Goal: Task Accomplishment & Management: Manage account settings

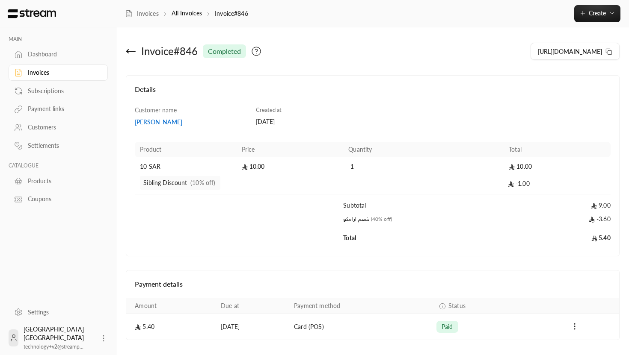
click at [41, 9] on img at bounding box center [32, 13] width 50 height 9
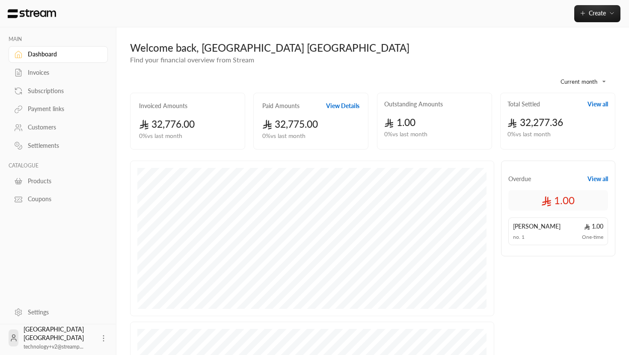
click at [40, 316] on div "Settings" at bounding box center [62, 312] width 69 height 9
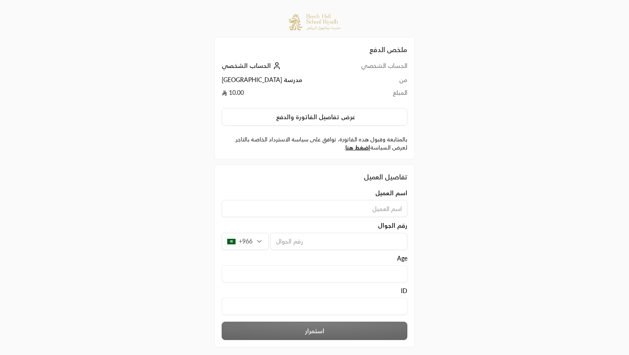
scroll to position [15, 0]
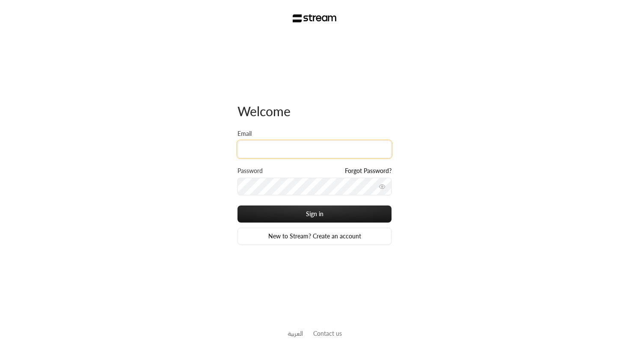
click at [299, 152] on input "Email" at bounding box center [314, 150] width 154 height 18
paste input "technology+su93radm1n_arabianchild@streampay.sa"
type input "technology+su93radm1n_arabianchild@streampay.sa"
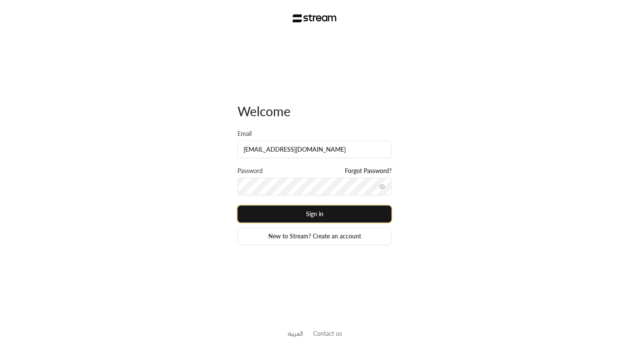
click at [266, 208] on button "Sign in" at bounding box center [314, 214] width 154 height 17
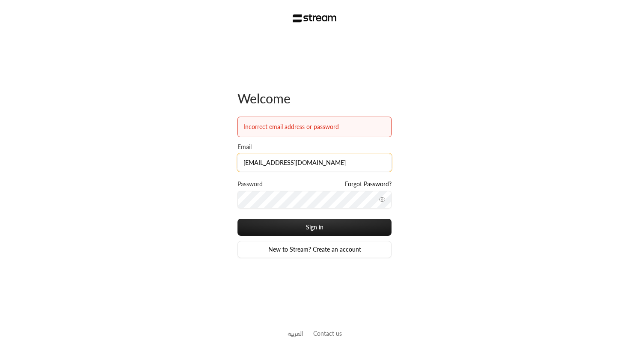
click at [327, 160] on input "technology+su93radm1n_arabianchild@streampay.sa" at bounding box center [314, 163] width 154 height 18
click at [381, 199] on icon "toggle password visibility" at bounding box center [381, 199] width 7 height 7
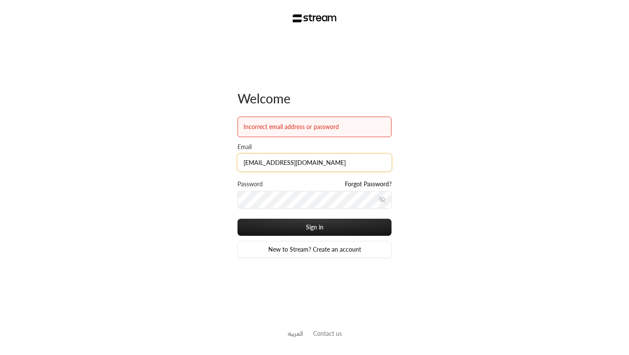
click at [249, 162] on input "technology+su93radm1n_arabianchild@streampay.sa" at bounding box center [314, 163] width 154 height 18
click at [276, 162] on input "technology+su93radm1n_arabianchild@streampay.sa" at bounding box center [314, 163] width 154 height 18
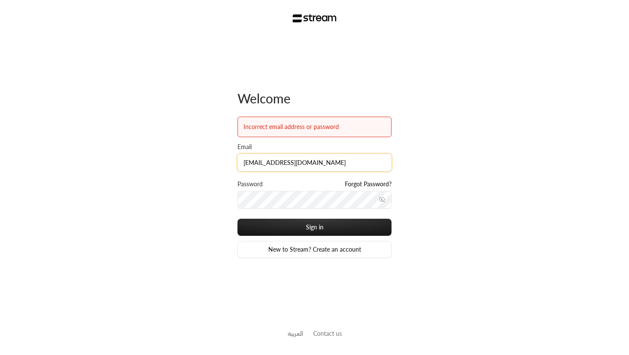
click at [299, 165] on input "technology+su93radm1n_arabianchild@streampay.sa" at bounding box center [314, 163] width 154 height 18
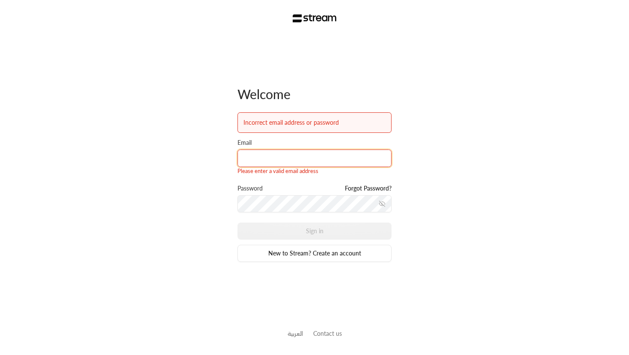
paste input "technology+su93radm1n_arabianchild@streampay.sa"
type input "technology+su93radm1n_arabianchild@streampay.sa"
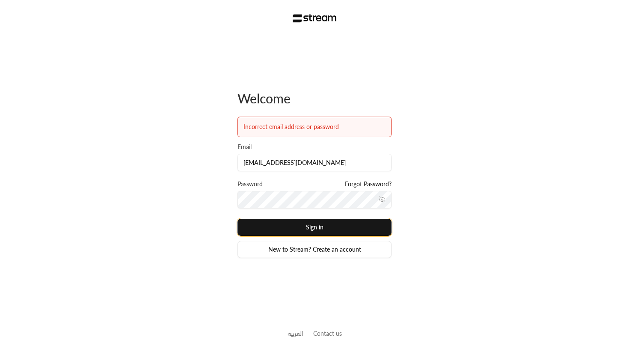
click at [328, 220] on button "Sign in" at bounding box center [314, 227] width 154 height 17
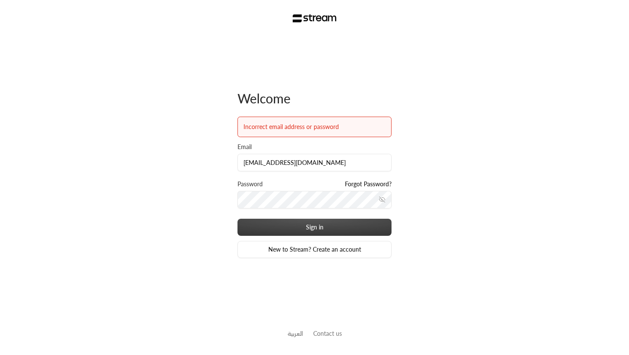
scroll to position [0, 0]
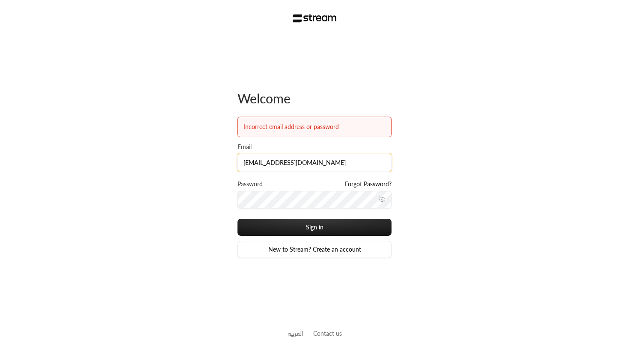
click at [299, 168] on input "technology+su93radm1n_arabianchild@streampay.sa" at bounding box center [314, 163] width 154 height 18
click at [355, 282] on div "Welcome Incorrect email address or password Email technology+su93radm1n_arabian…" at bounding box center [314, 174] width 154 height 276
click at [344, 161] on input "technology+su93radm1n_arabianchild@streampay.sa" at bounding box center [314, 163] width 154 height 18
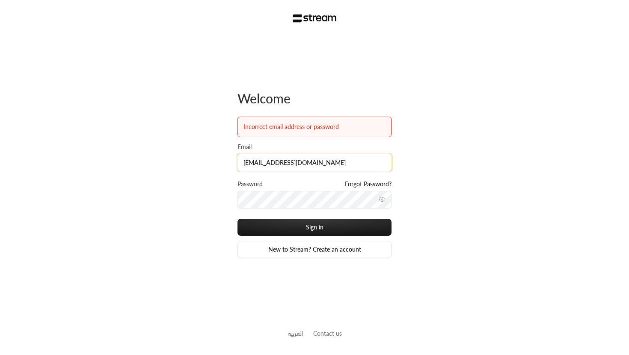
click at [344, 161] on input "technology+su93radm1n_arabianchild@streampay.sa" at bounding box center [314, 163] width 154 height 18
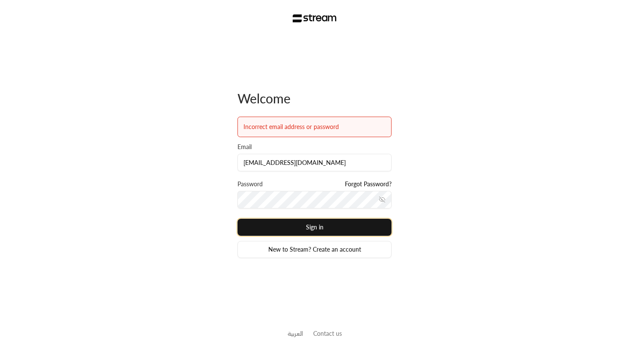
click at [347, 226] on button "Sign in" at bounding box center [314, 227] width 154 height 17
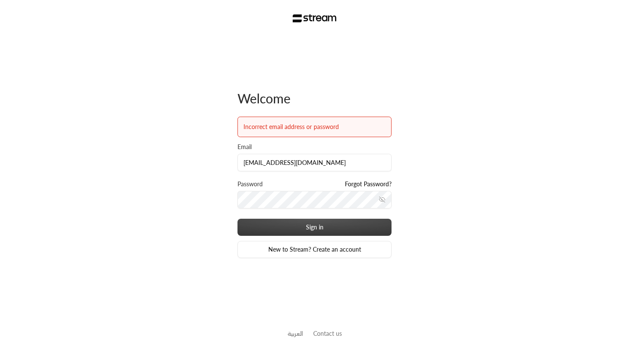
scroll to position [0, 0]
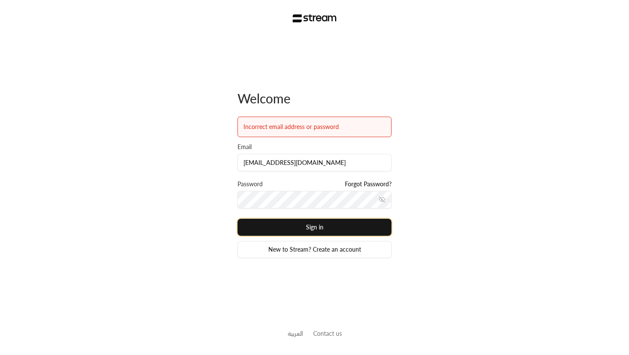
click at [294, 230] on button "Sign in" at bounding box center [314, 227] width 154 height 17
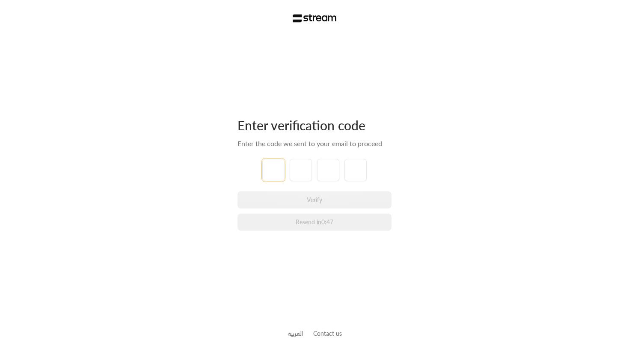
type input "4"
type input "2"
type input "7"
type input "5"
click at [382, 165] on div "4 2 7 5" at bounding box center [314, 170] width 154 height 22
